Goal: Task Accomplishment & Management: Use online tool/utility

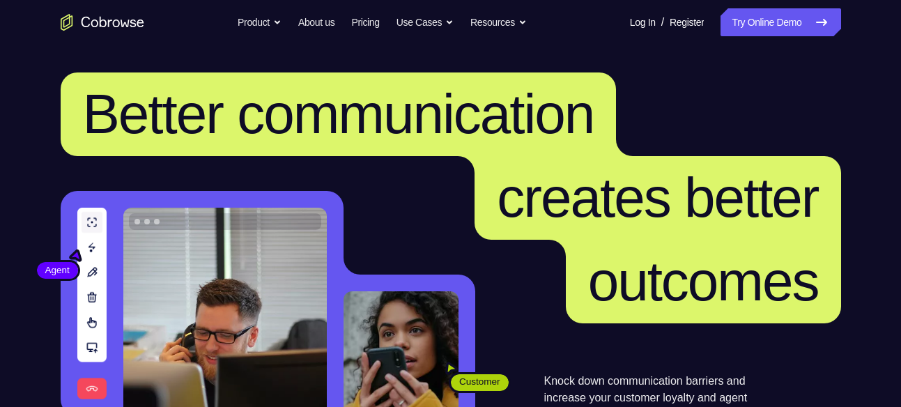
click at [781, 13] on link "Try Online Demo" at bounding box center [781, 22] width 120 height 28
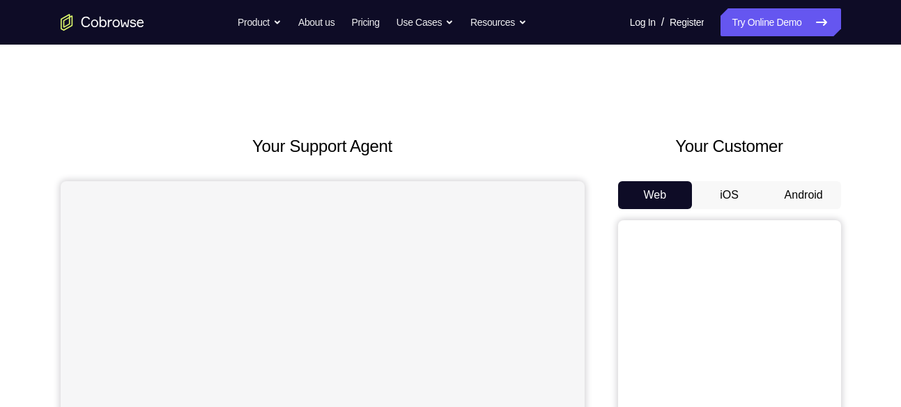
click at [799, 187] on button "Android" at bounding box center [804, 195] width 75 height 28
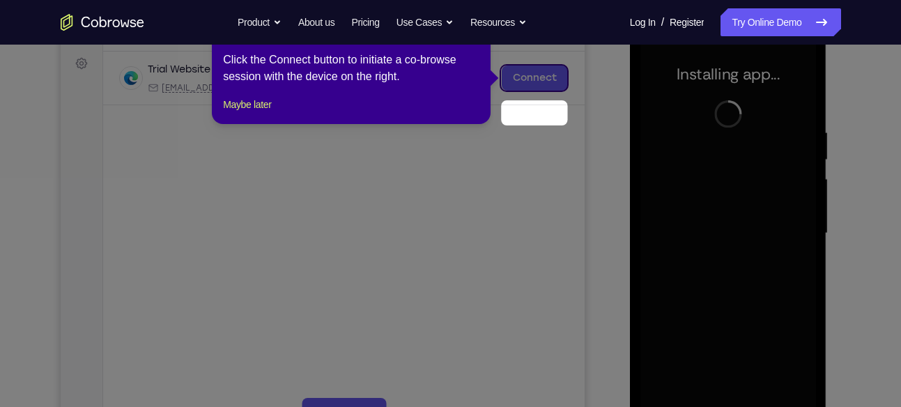
scroll to position [147, 0]
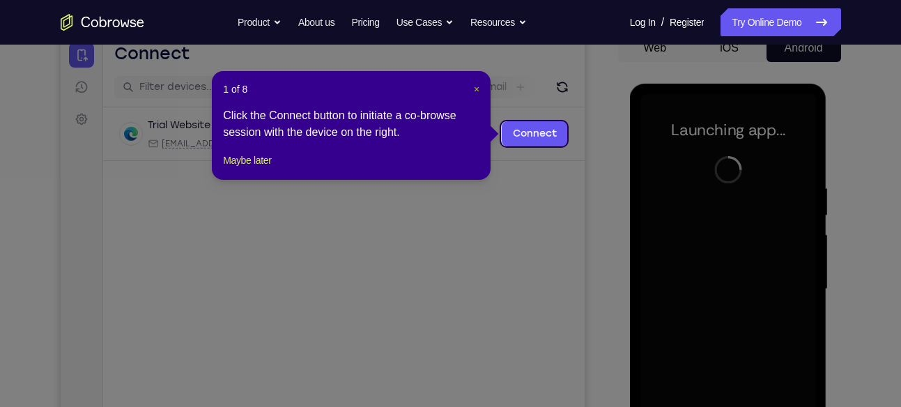
drag, startPoint x: 475, startPoint y: 89, endPoint x: 419, endPoint y: 55, distance: 66.0
click at [475, 89] on span "×" at bounding box center [477, 89] width 6 height 11
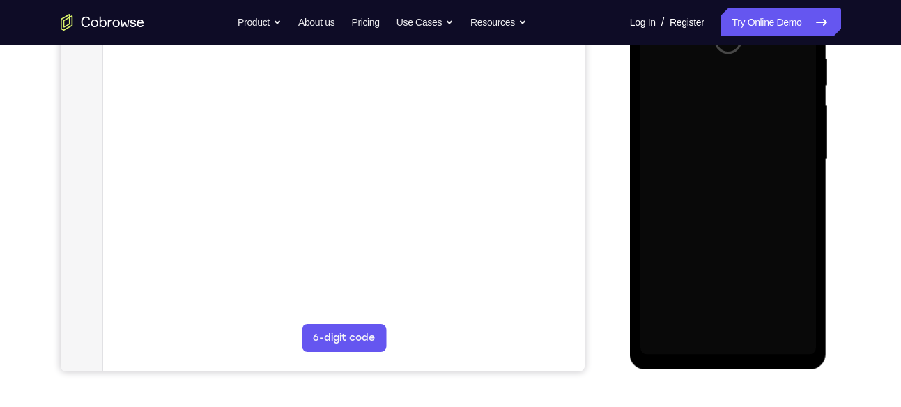
scroll to position [277, 0]
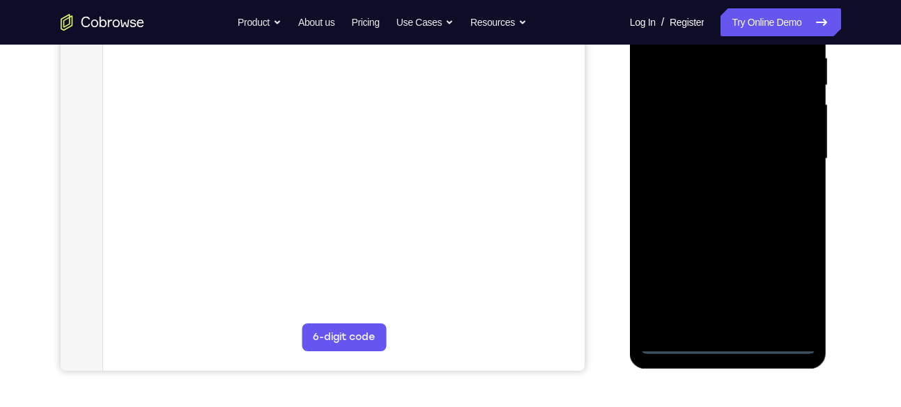
click at [734, 342] on div at bounding box center [728, 159] width 176 height 390
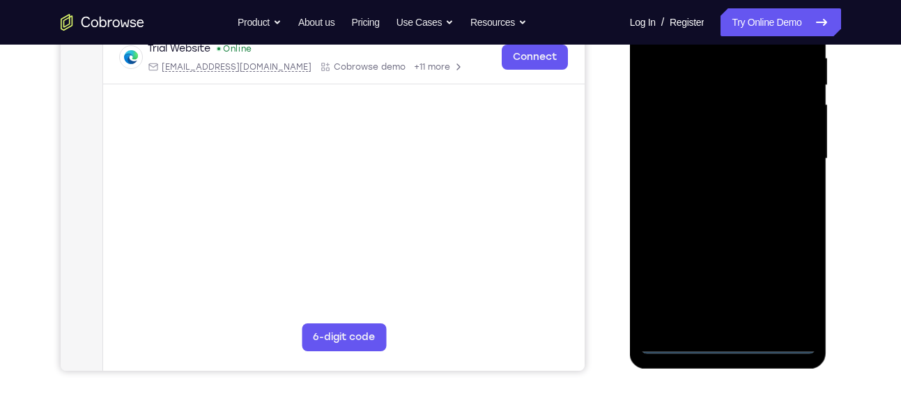
click at [795, 268] on div at bounding box center [728, 159] width 176 height 390
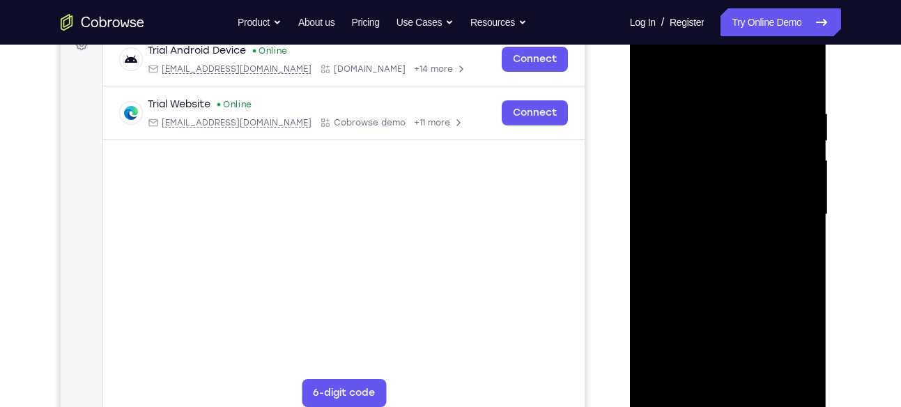
scroll to position [222, 0]
click at [778, 336] on div at bounding box center [728, 214] width 176 height 390
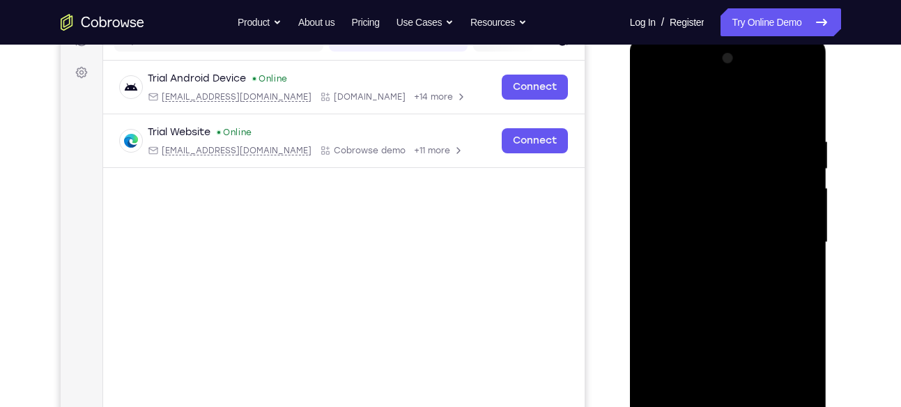
scroll to position [193, 0]
click at [712, 109] on div at bounding box center [728, 243] width 176 height 390
click at [785, 231] on div at bounding box center [728, 243] width 176 height 390
click at [709, 264] on div at bounding box center [728, 243] width 176 height 390
click at [707, 271] on div at bounding box center [728, 243] width 176 height 390
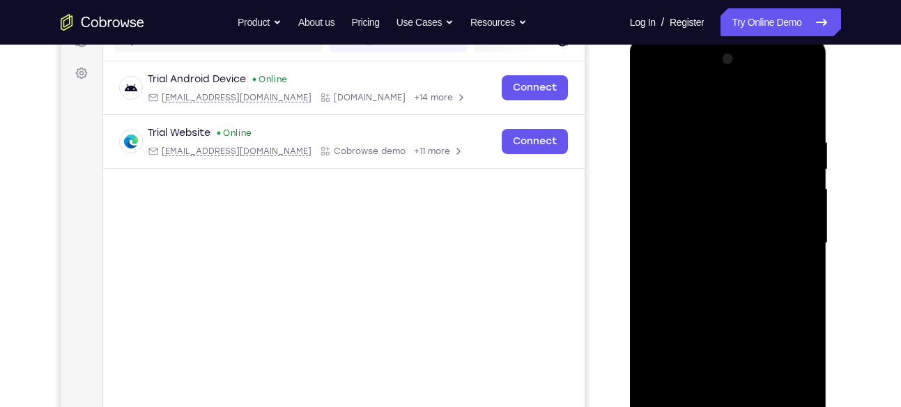
click at [699, 233] on div at bounding box center [728, 243] width 176 height 390
click at [731, 208] on div at bounding box center [728, 243] width 176 height 390
click at [738, 246] on div at bounding box center [728, 243] width 176 height 390
click at [785, 289] on div at bounding box center [728, 243] width 176 height 390
click at [745, 288] on div at bounding box center [728, 243] width 176 height 390
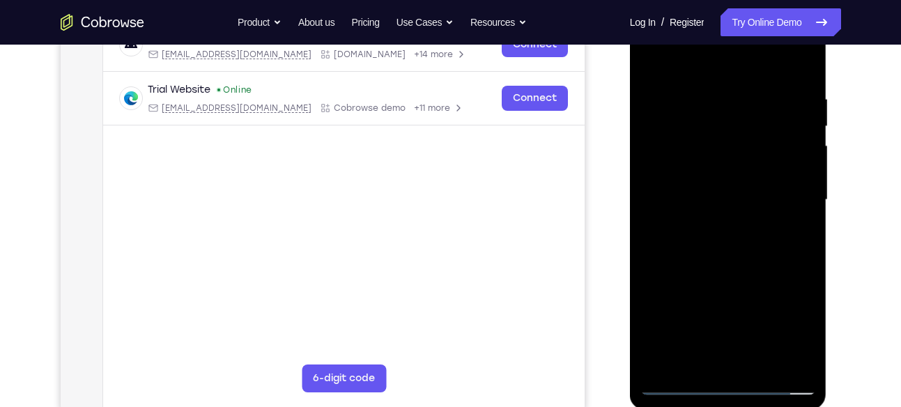
scroll to position [233, 0]
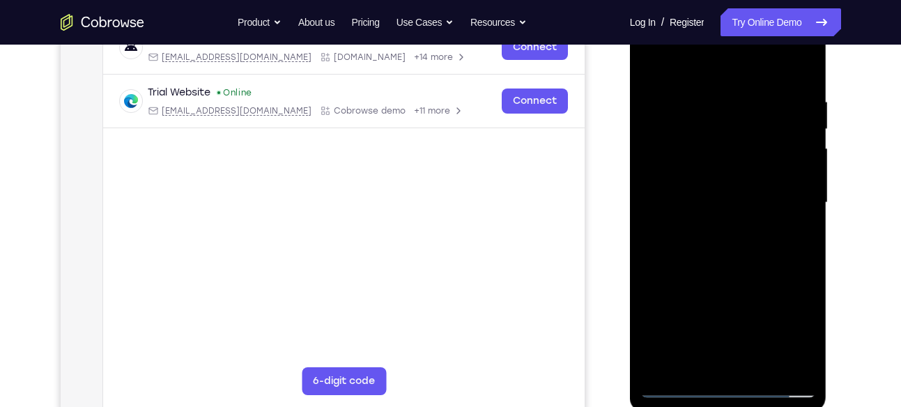
click at [804, 69] on div at bounding box center [728, 203] width 176 height 390
click at [762, 367] on div at bounding box center [728, 203] width 176 height 390
click at [658, 153] on div at bounding box center [728, 203] width 176 height 390
click at [737, 275] on div at bounding box center [728, 203] width 176 height 390
click at [706, 98] on div at bounding box center [728, 203] width 176 height 390
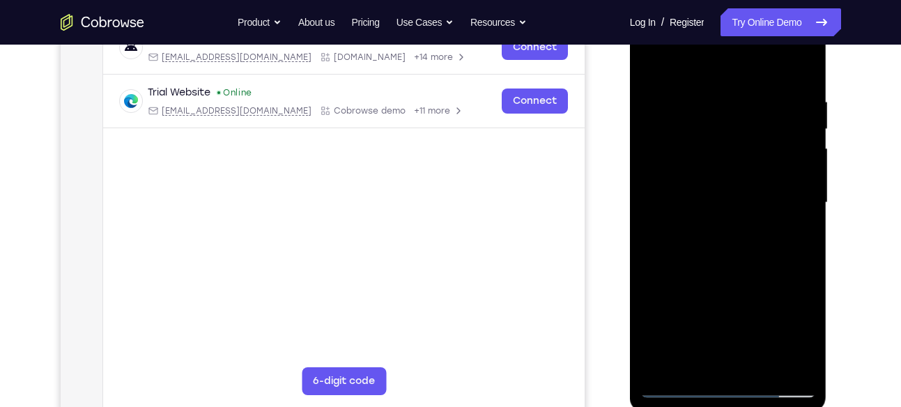
click at [732, 243] on div at bounding box center [728, 203] width 176 height 390
click at [807, 126] on div at bounding box center [728, 203] width 176 height 390
click at [650, 123] on div at bounding box center [728, 203] width 176 height 390
click at [651, 121] on div at bounding box center [728, 203] width 176 height 390
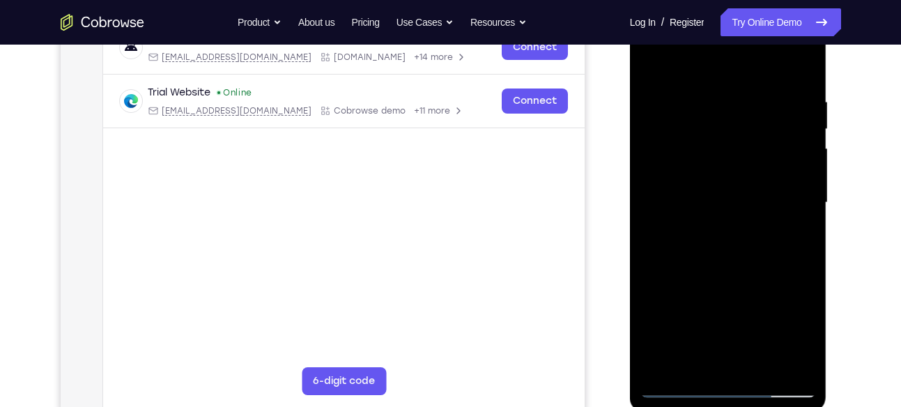
click at [809, 118] on div at bounding box center [728, 203] width 176 height 390
click at [658, 58] on div at bounding box center [728, 203] width 176 height 390
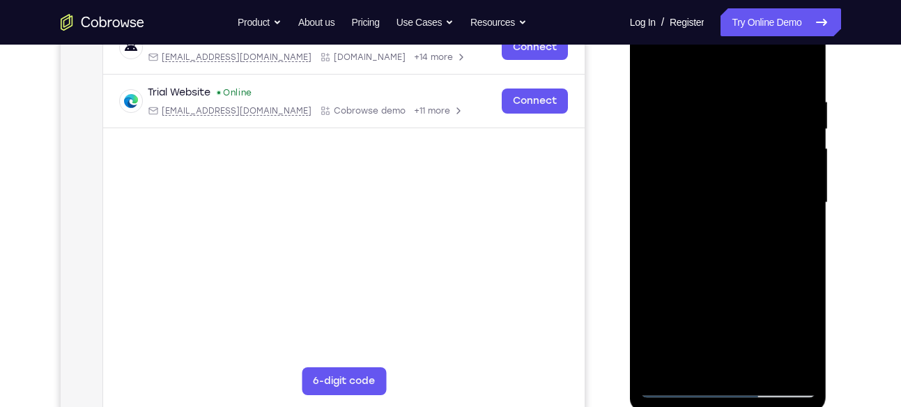
click at [711, 90] on div at bounding box center [728, 203] width 176 height 390
click at [787, 192] on div at bounding box center [728, 203] width 176 height 390
click at [803, 68] on div at bounding box center [728, 203] width 176 height 390
drag, startPoint x: 729, startPoint y: 203, endPoint x: 723, endPoint y: 442, distance: 239.1
click at [723, 406] on html "Online web based iOS Simulators and Android Emulators. Run iPhone, iPad, Mobile…" at bounding box center [729, 206] width 199 height 418
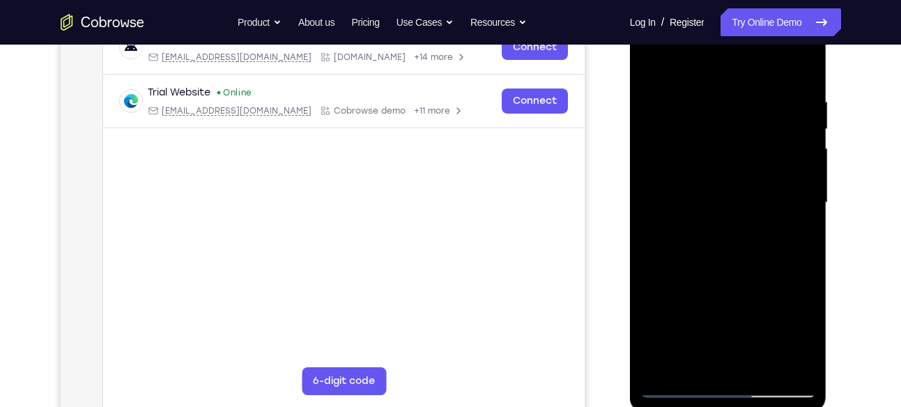
drag, startPoint x: 703, startPoint y: 83, endPoint x: 647, endPoint y: 394, distance: 315.8
click at [647, 394] on div at bounding box center [728, 203] width 176 height 390
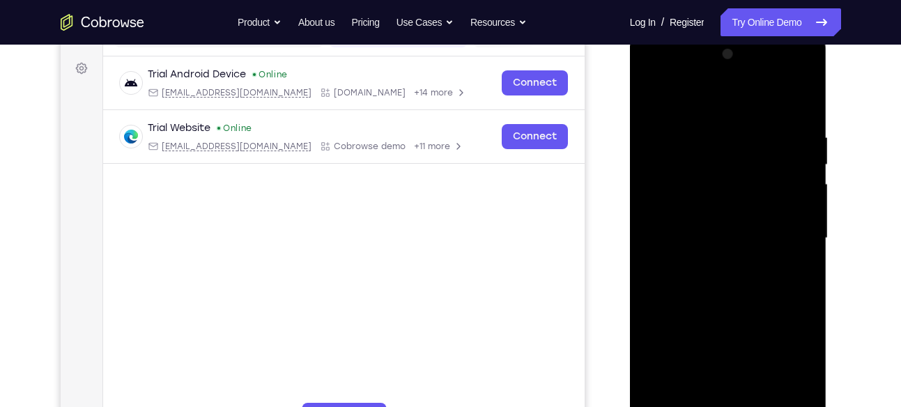
scroll to position [197, 0]
